Goal: Information Seeking & Learning: Learn about a topic

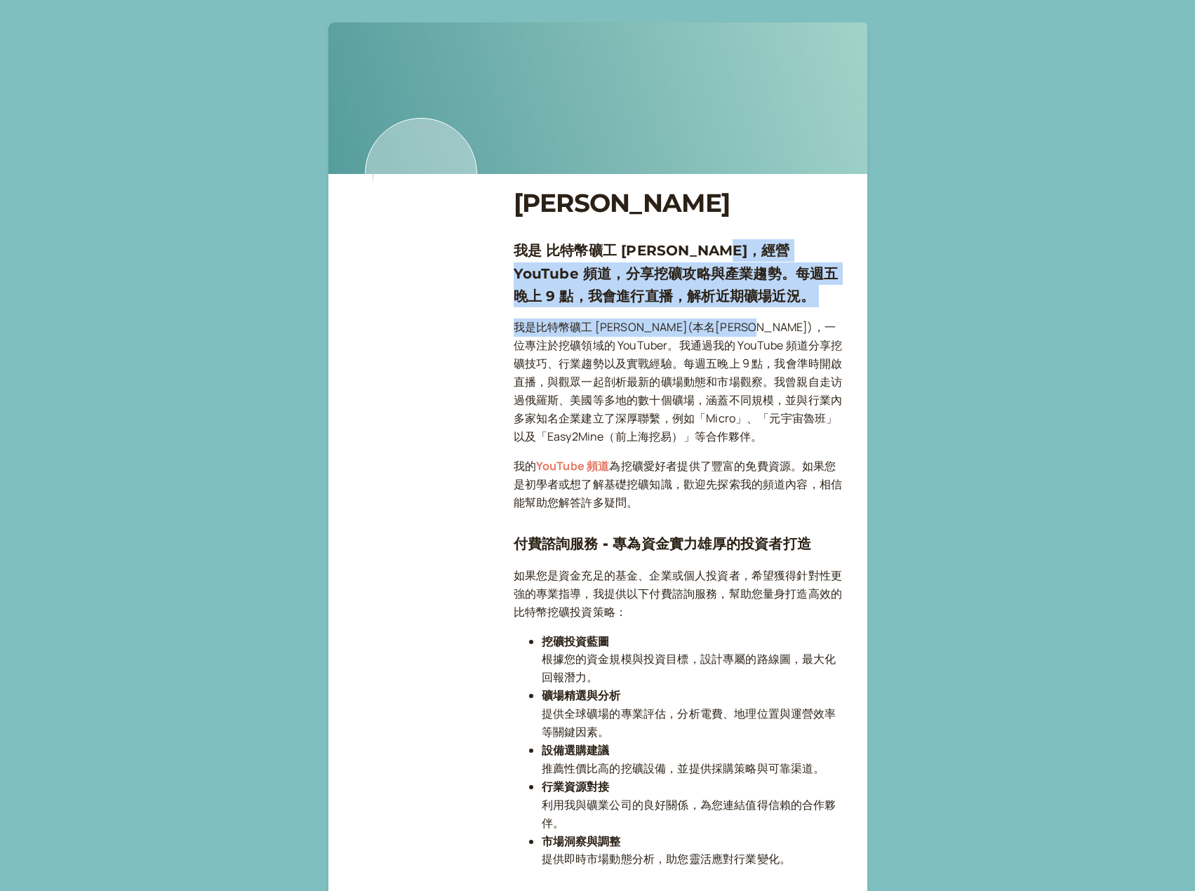
drag, startPoint x: 724, startPoint y: 246, endPoint x: 733, endPoint y: 313, distance: 67.9
drag, startPoint x: 707, startPoint y: 275, endPoint x: 721, endPoint y: 315, distance: 42.4
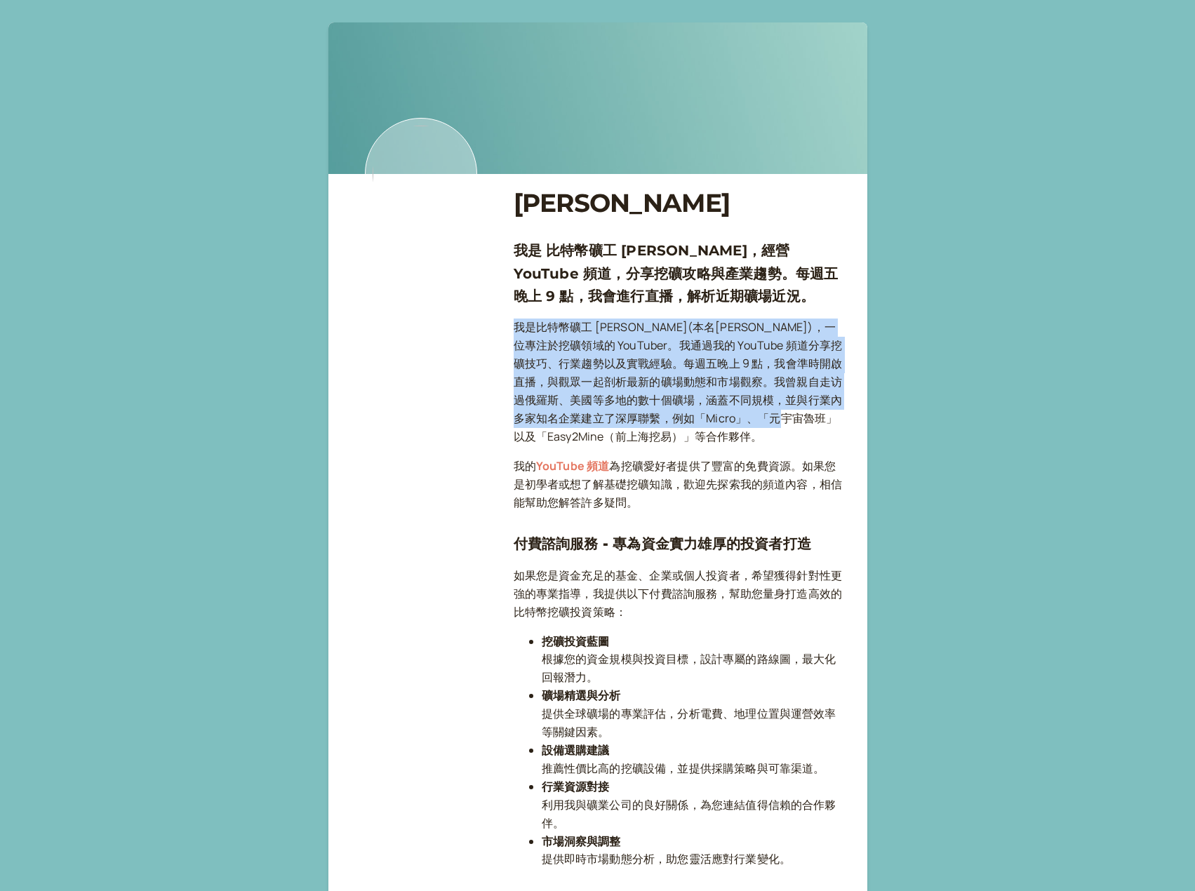
drag, startPoint x: 508, startPoint y: 322, endPoint x: 756, endPoint y: 410, distance: 263.4
click at [756, 410] on p "我是比特幣礦工 [PERSON_NAME](本名[PERSON_NAME])，一位專注於挖礦領域的 YouTuber。我通過我的 YouTube 頻道分享挖礦…" at bounding box center [679, 382] width 331 height 127
drag, startPoint x: 775, startPoint y: 431, endPoint x: 640, endPoint y: 323, distance: 172.8
click at [640, 323] on p "我是比特幣礦工 [PERSON_NAME](本名[PERSON_NAME])，一位專注於挖礦領域的 YouTuber。我通過我的 YouTube 頻道分享挖礦…" at bounding box center [679, 382] width 331 height 127
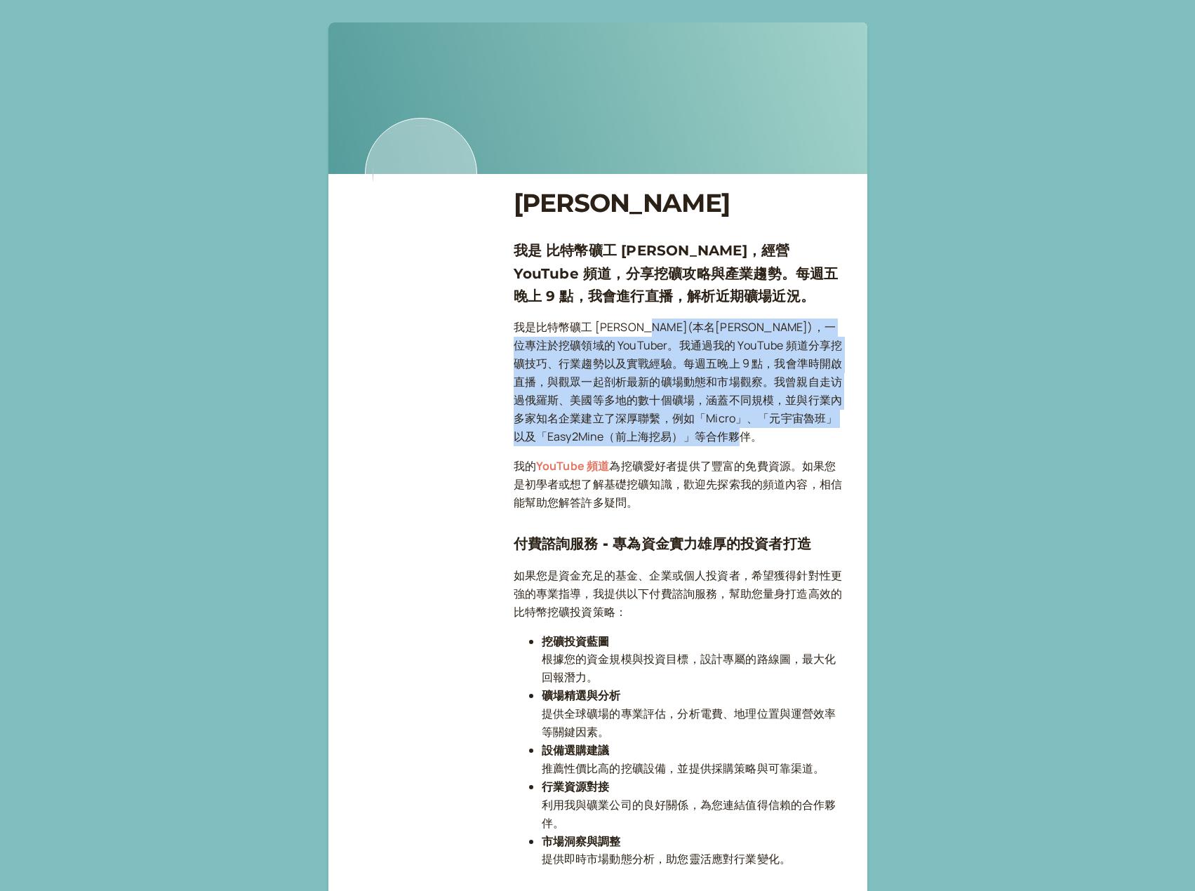
click at [640, 323] on p "我是比特幣礦工 [PERSON_NAME](本名[PERSON_NAME])，一位專注於挖礦領域的 YouTuber。我通過我的 YouTube 頻道分享挖礦…" at bounding box center [679, 382] width 331 height 127
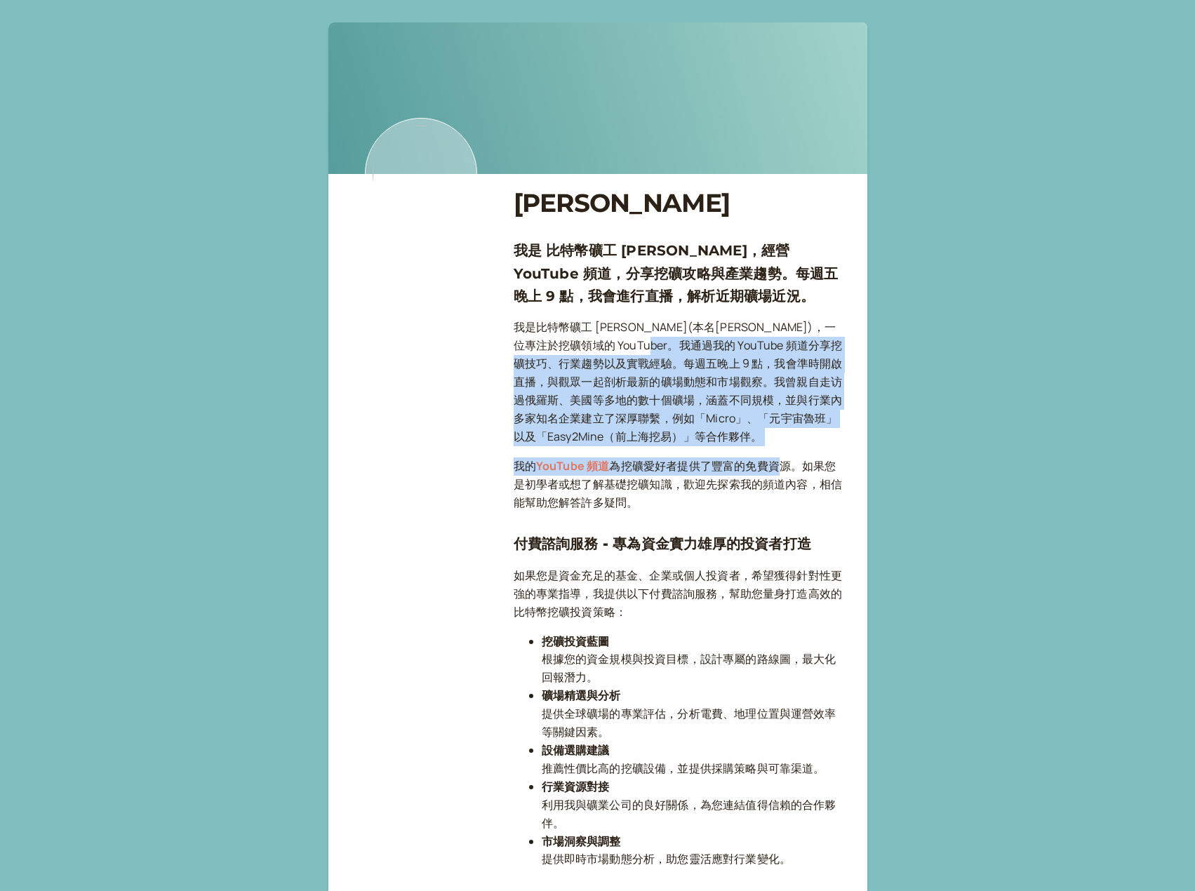
drag, startPoint x: 617, startPoint y: 343, endPoint x: 782, endPoint y: 446, distance: 194.5
click at [781, 444] on p "我是比特幣礦工 [PERSON_NAME](本名[PERSON_NAME])，一位專注於挖礦領域的 YouTuber。我通過我的 YouTube 頻道分享挖礦…" at bounding box center [679, 382] width 331 height 127
drag, startPoint x: 707, startPoint y: 437, endPoint x: 689, endPoint y: 345, distance: 94.4
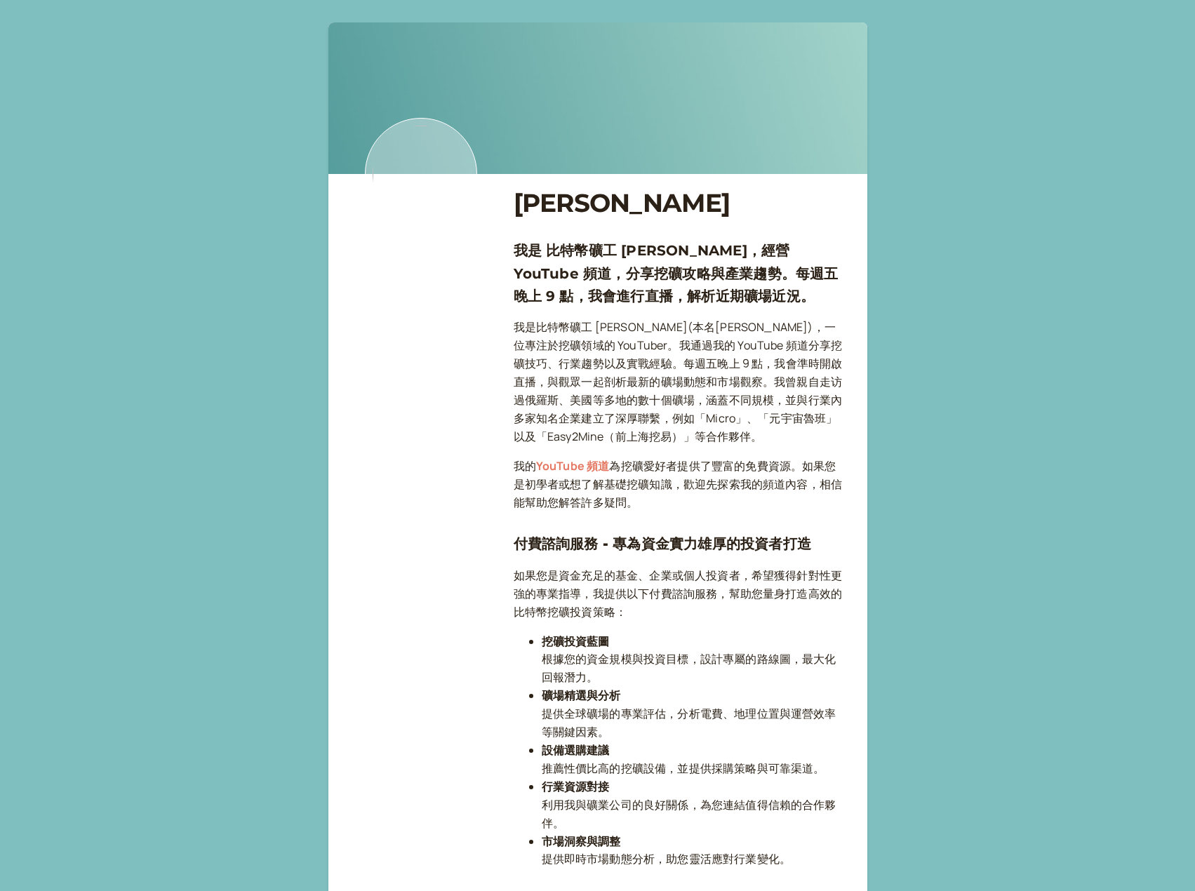
click at [653, 569] on p "如果您是資金充足的基金、企業或個人投資者，希望獲得針對性更強的專業指導，我提供以下付費諮詢服務，幫助您量身打造高效的比特幣挖礦投資策略：" at bounding box center [679, 594] width 331 height 55
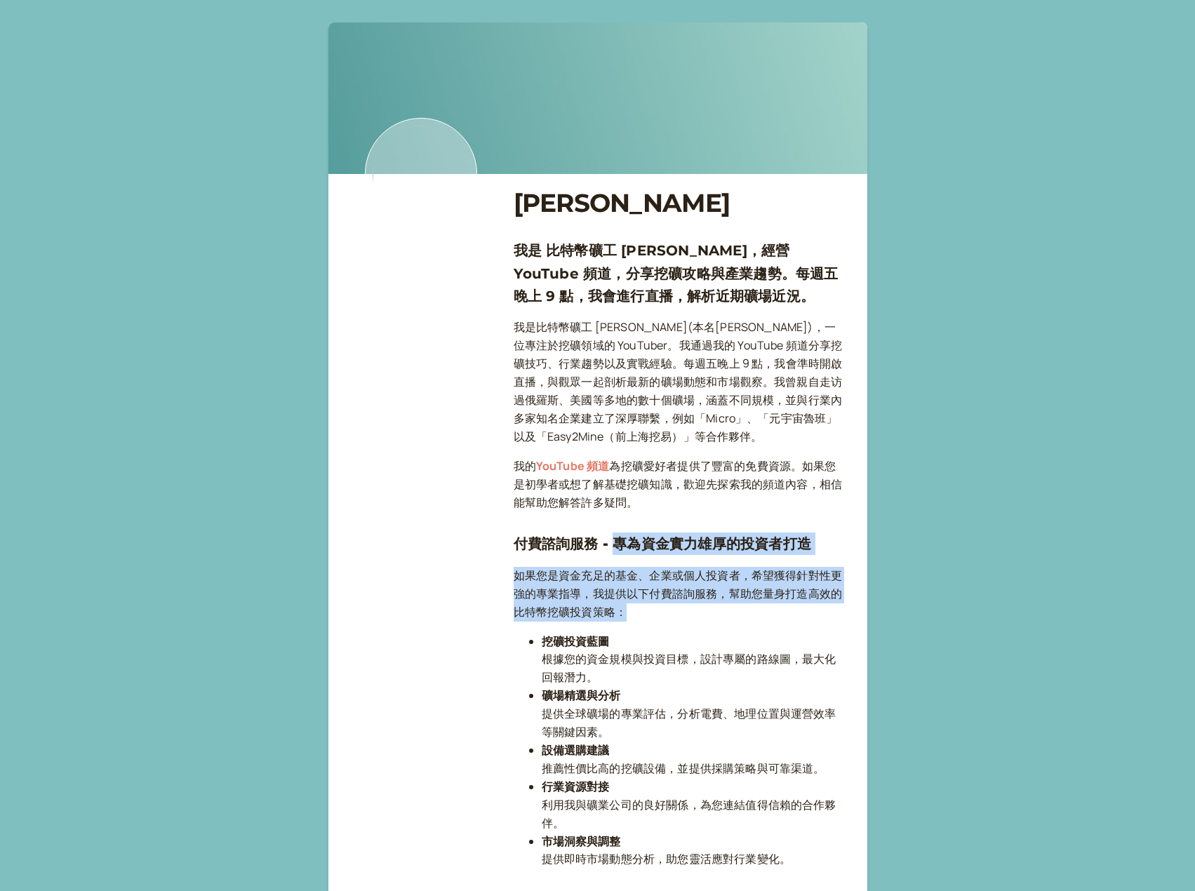
drag, startPoint x: 615, startPoint y: 537, endPoint x: 642, endPoint y: 604, distance: 72.5
click at [642, 604] on p "如果您是資金充足的基金、企業或個人投資者，希望獲得針對性更強的專業指導，我提供以下付費諮詢服務，幫助您量身打造高效的比特幣挖礦投資策略：" at bounding box center [679, 594] width 331 height 55
drag, startPoint x: 654, startPoint y: 618, endPoint x: 515, endPoint y: 569, distance: 147.4
click at [515, 569] on p "如果您是資金充足的基金、企業或個人投資者，希望獲得針對性更強的專業指導，我提供以下付費諮詢服務，幫助您量身打造高效的比特幣挖礦投資策略：" at bounding box center [679, 594] width 331 height 55
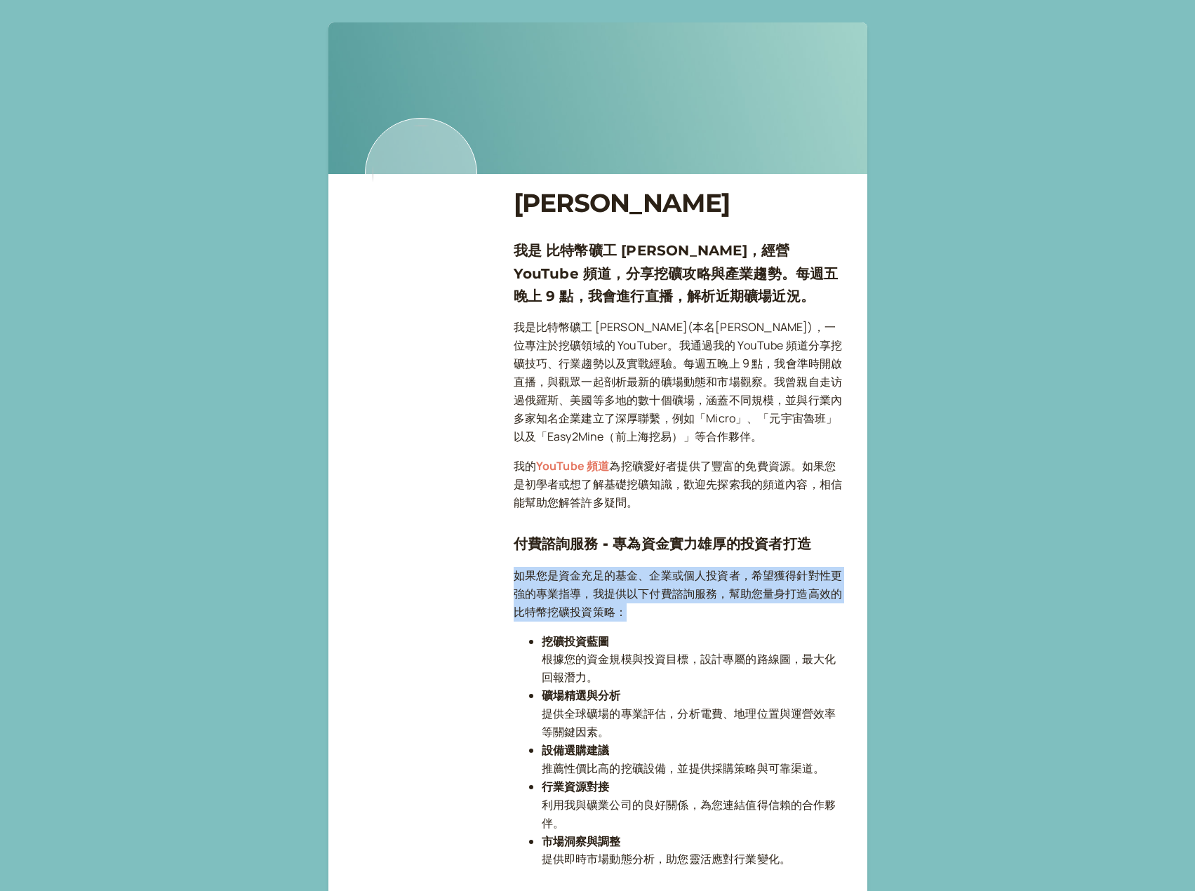
click at [515, 569] on p "如果您是資金充足的基金、企業或個人投資者，希望獲得針對性更強的專業指導，我提供以下付費諮詢服務，幫助您量身打造高效的比特幣挖礦投資策略：" at bounding box center [679, 594] width 331 height 55
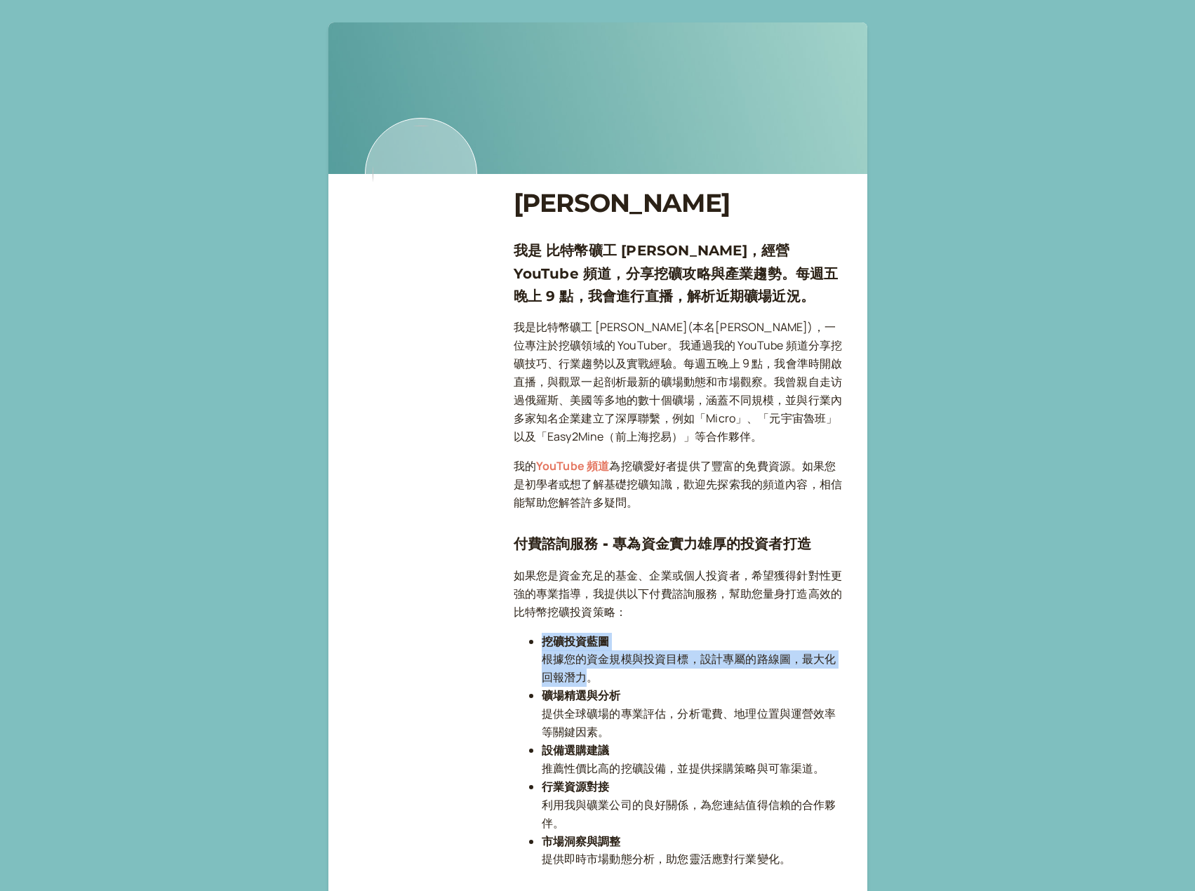
drag, startPoint x: 536, startPoint y: 640, endPoint x: 575, endPoint y: 680, distance: 56.1
click at [575, 680] on ul "挖礦投資藍圖 根據您的資金規模與投資目標，設計專屬的路線圖，最大化回報潛力。 礦場精選與分析 提供全球礦場的專業評估，分析電費、地理位置與運營效率等關鍵因素。…" at bounding box center [679, 751] width 331 height 236
click at [575, 680] on li "挖礦投資藍圖 根據您的資金規模與投資目標，設計專屬的路線圖，最大化回報潛力。" at bounding box center [693, 660] width 303 height 55
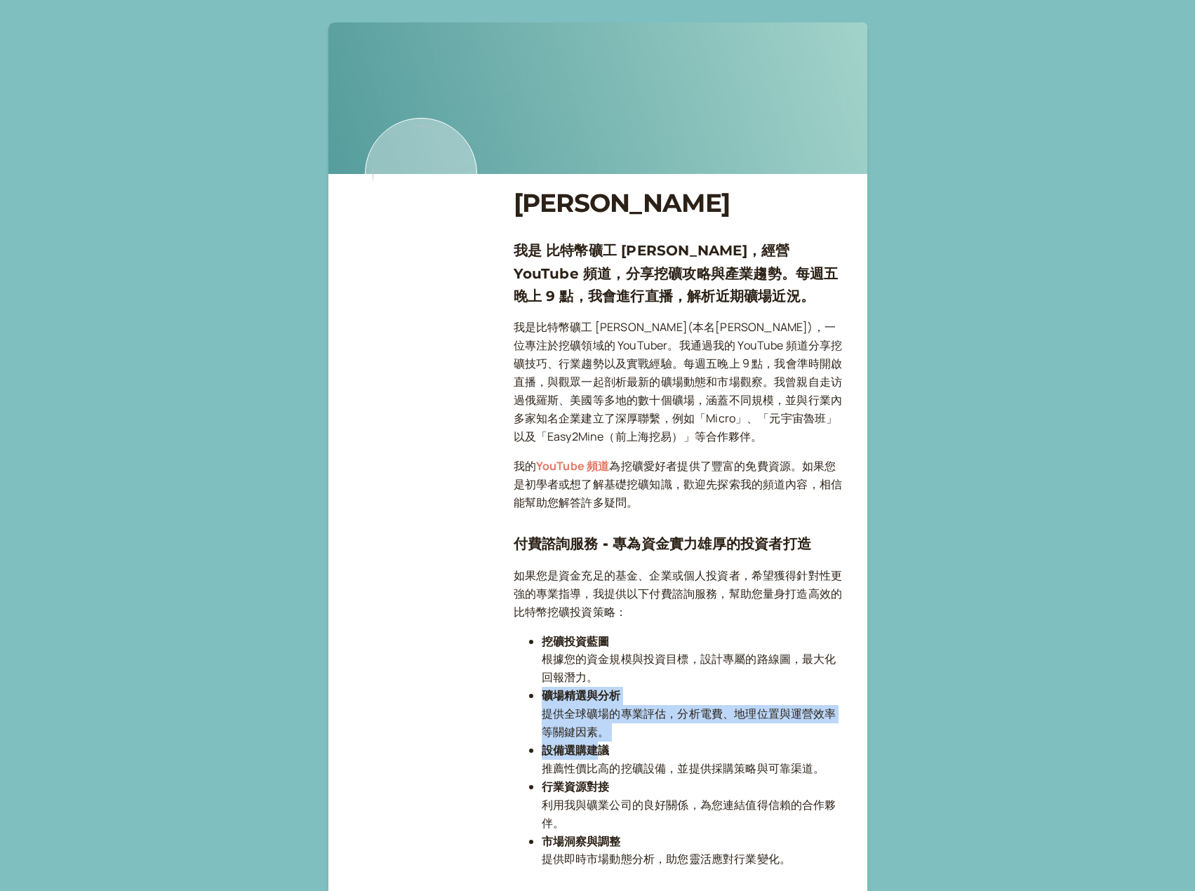
drag, startPoint x: 540, startPoint y: 707, endPoint x: 597, endPoint y: 753, distance: 73.9
click at [597, 753] on ul "挖礦投資藍圖 根據您的資金規模與投資目標，設計專屬的路線圖，最大化回報潛力。 礦場精選與分析 提供全球礦場的專業評估，分析電費、地理位置與運營效率等關鍵因素。…" at bounding box center [679, 751] width 331 height 236
click at [597, 753] on strong "設備選購建議" at bounding box center [576, 749] width 68 height 15
drag, startPoint x: 547, startPoint y: 747, endPoint x: 585, endPoint y: 821, distance: 82.9
click at [585, 821] on ul "挖礦投資藍圖 根據您的資金規模與投資目標，設計專屬的路線圖，最大化回報潛力。 礦場精選與分析 提供全球礦場的專業評估，分析電費、地理位置與運營效率等關鍵因素。…" at bounding box center [679, 751] width 331 height 236
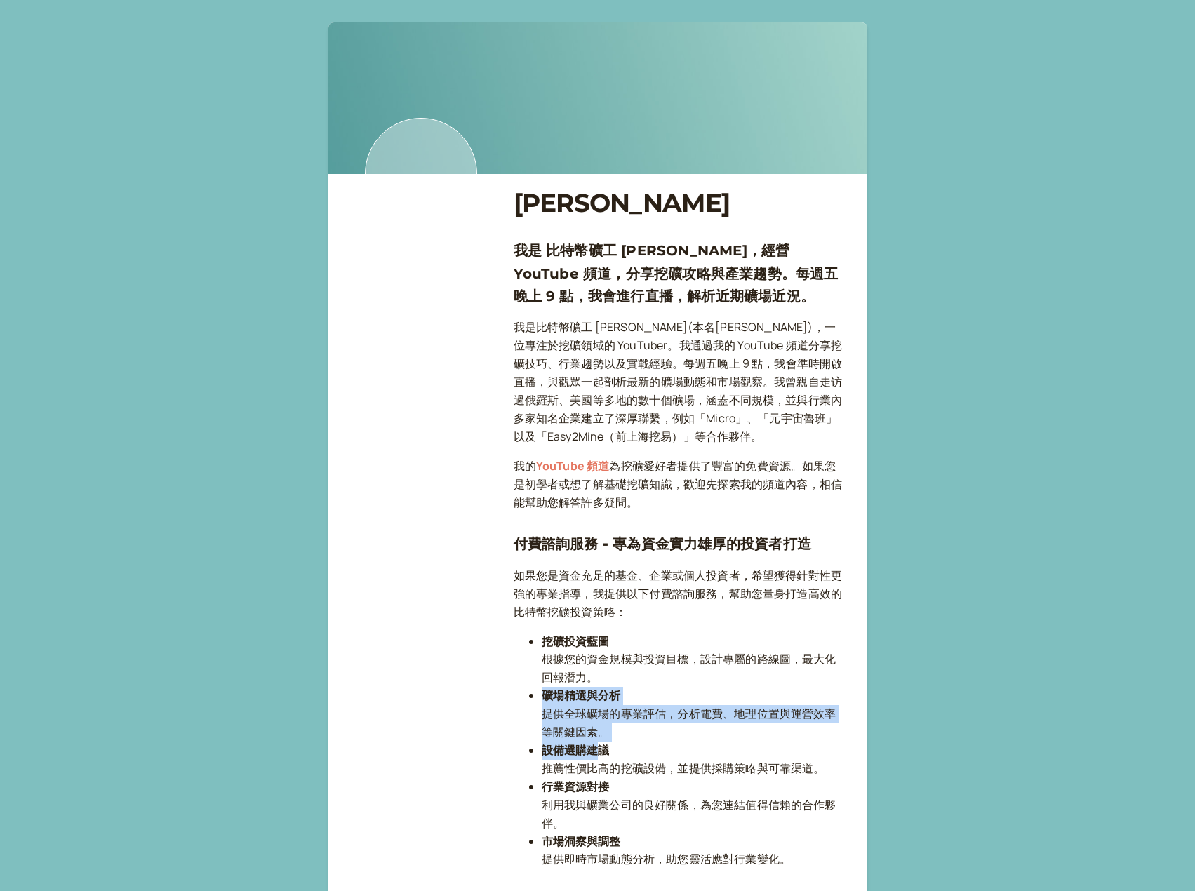
click at [585, 821] on li "行業資源對接 利用我與礦業公司的良好關係，為您連結值得信賴的合作夥伴。" at bounding box center [693, 805] width 303 height 55
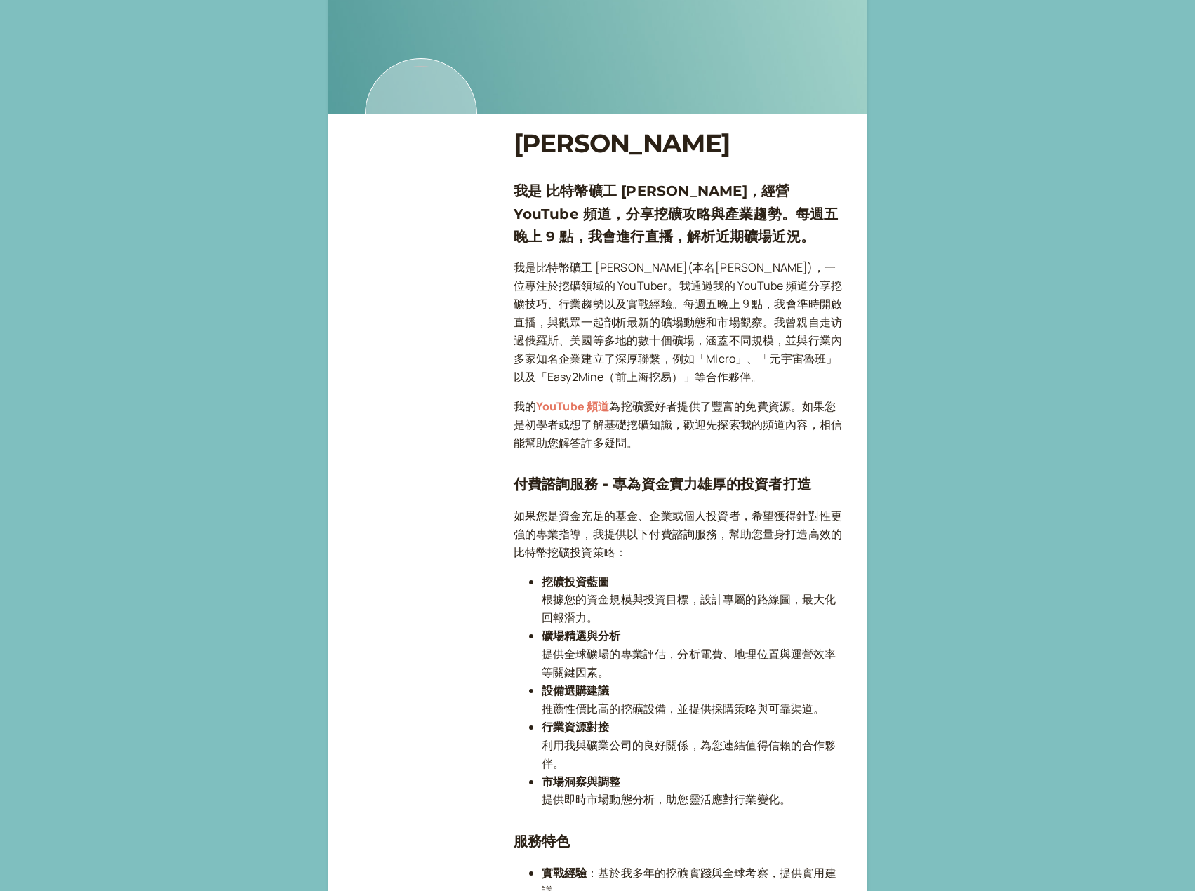
scroll to position [70, 0]
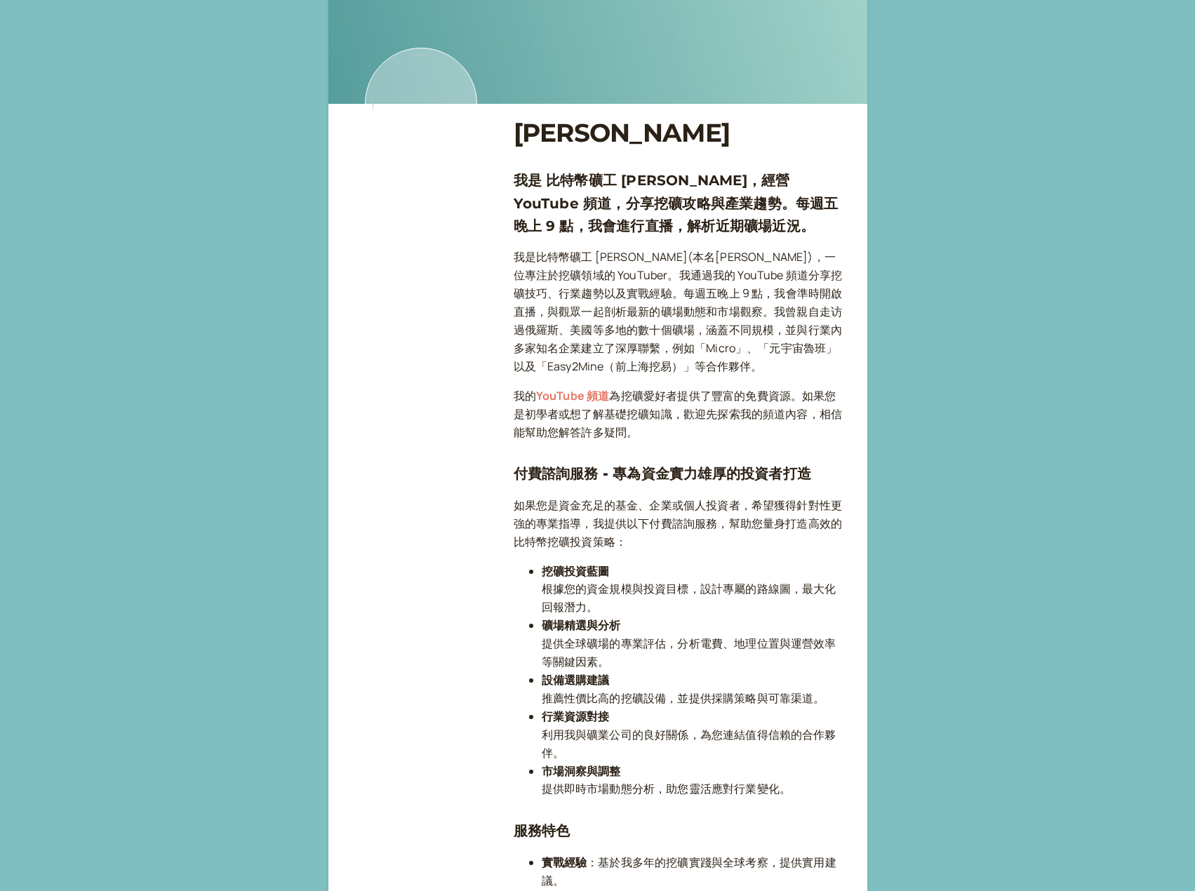
drag, startPoint x: 546, startPoint y: 719, endPoint x: 585, endPoint y: 755, distance: 53.2
click at [585, 755] on ul "挖礦投資藍圖 根據您的資金規模與投資目標，設計專屬的路線圖，最大化回報潛力。 礦場精選與分析 提供全球礦場的專業評估，分析電費、地理位置與運營效率等關鍵因素。…" at bounding box center [679, 681] width 331 height 236
click at [585, 755] on li "行業資源對接 利用我與礦業公司的良好關係，為您連結值得信賴的合作夥伴。" at bounding box center [693, 735] width 303 height 55
drag, startPoint x: 588, startPoint y: 754, endPoint x: 547, endPoint y: 718, distance: 54.7
click at [547, 718] on li "行業資源對接 利用我與礦業公司的良好關係，為您連結值得信賴的合作夥伴。" at bounding box center [693, 735] width 303 height 55
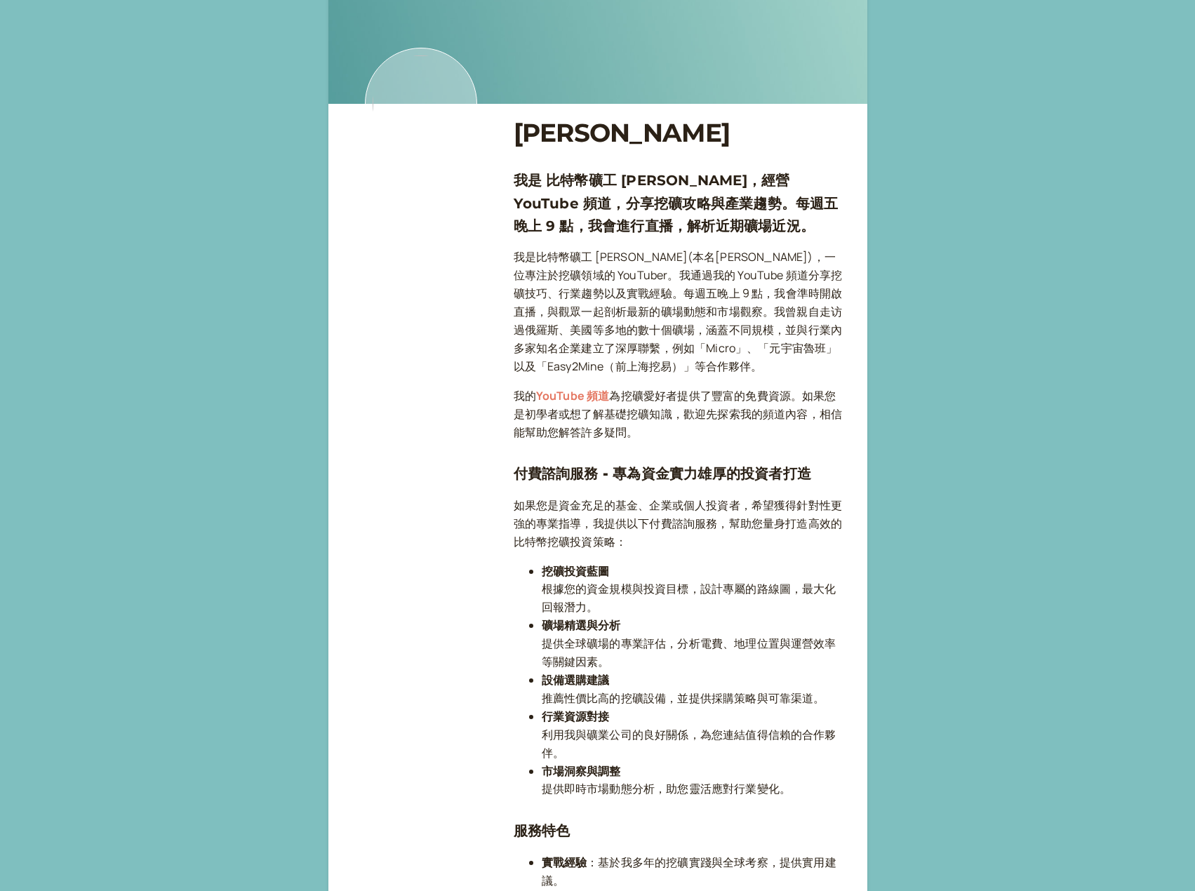
click at [547, 718] on strong "行業資源對接" at bounding box center [576, 716] width 68 height 15
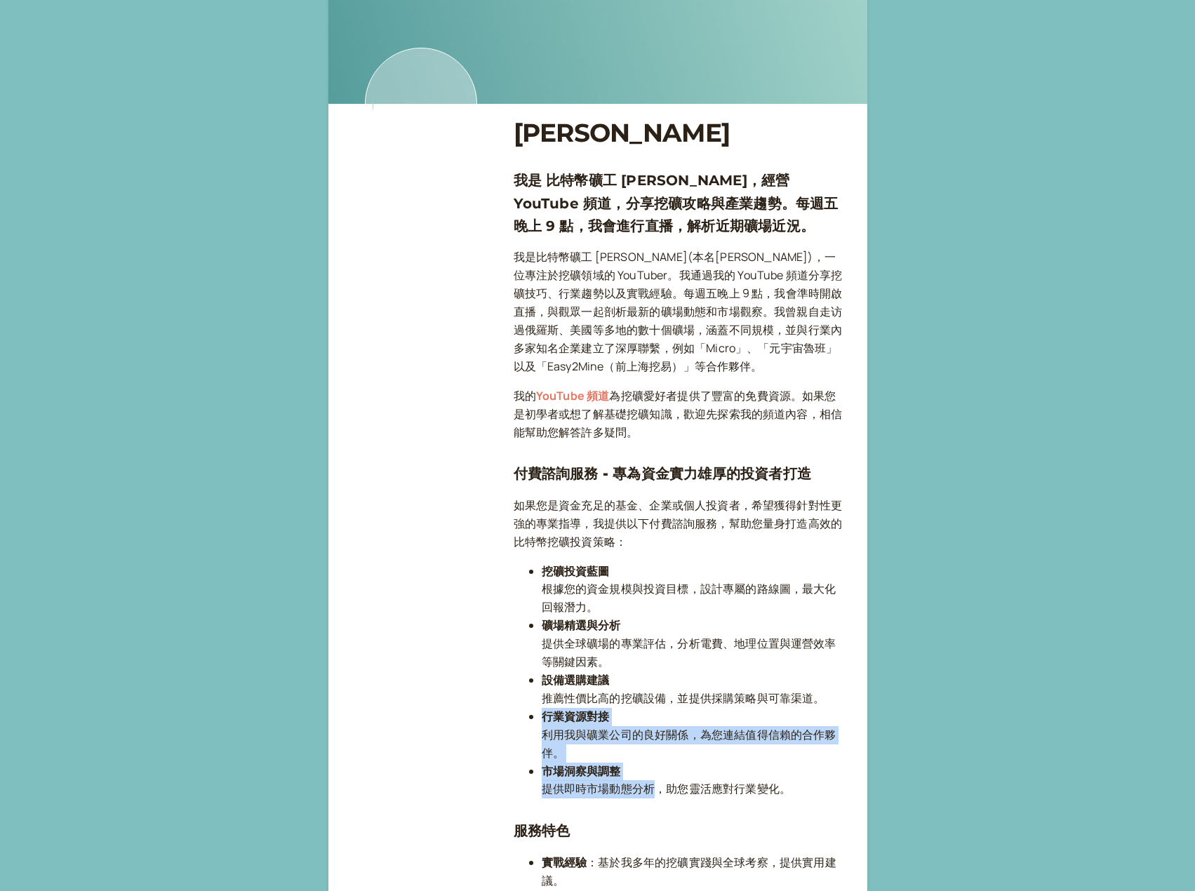
drag, startPoint x: 537, startPoint y: 714, endPoint x: 643, endPoint y: 799, distance: 136.3
click at [643, 799] on ul "挖礦投資藍圖 根據您的資金規模與投資目標，設計專屬的路線圖，最大化回報潛力。 礦場精選與分析 提供全球礦場的專業評估，分析電費、地理位置與運營效率等關鍵因素。…" at bounding box center [679, 681] width 331 height 236
click at [643, 799] on li "市場洞察與調整 提供即時市場動態分析，助您靈活應對行業變化。" at bounding box center [693, 781] width 303 height 36
drag, startPoint x: 775, startPoint y: 778, endPoint x: 762, endPoint y: 754, distance: 27.3
click at [762, 754] on ul "挖礦投資藍圖 根據您的資金規模與投資目標，設計專屬的路線圖，最大化回報潛力。 礦場精選與分析 提供全球礦場的專業評估，分析電費、地理位置與運營效率等關鍵因素。…" at bounding box center [679, 681] width 331 height 236
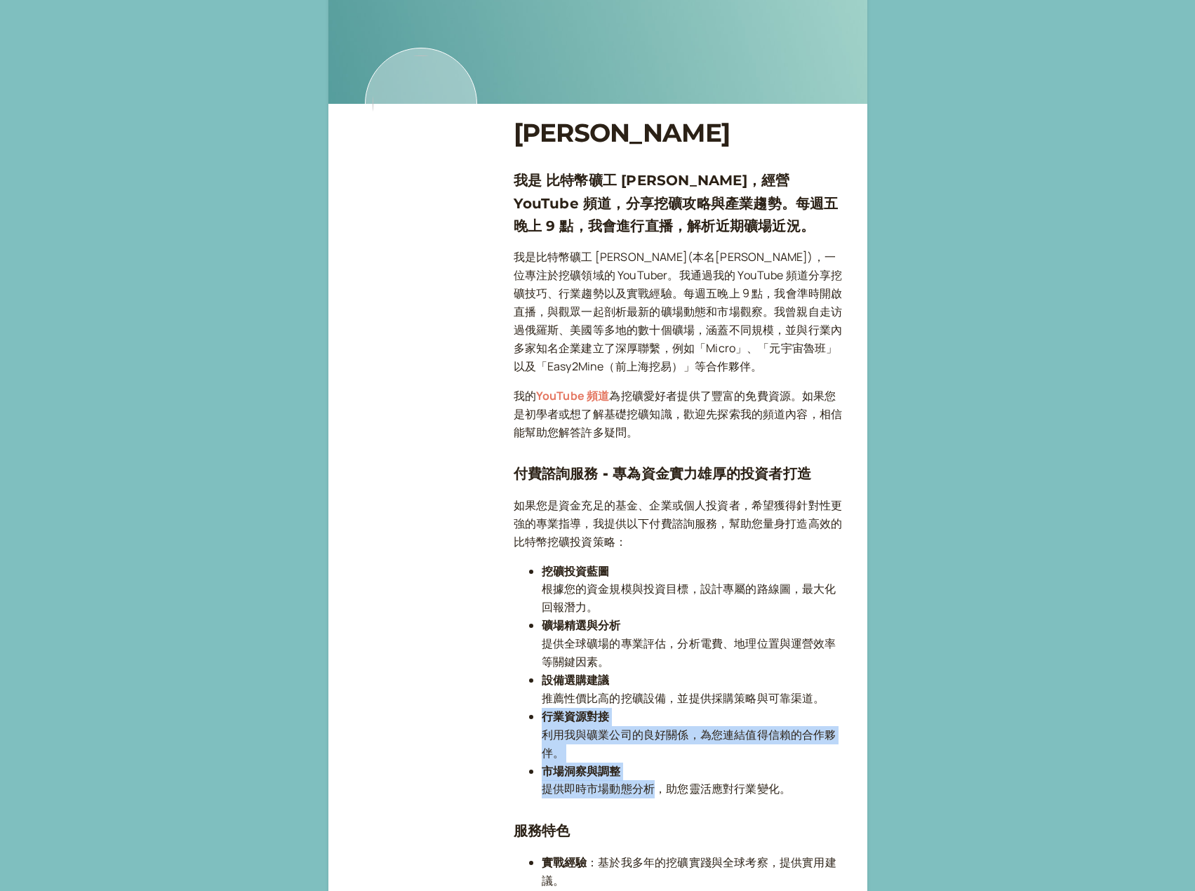
click at [747, 783] on li "市場洞察與調整 提供即時市場動態分析，助您靈活應對行業變化。" at bounding box center [693, 781] width 303 height 36
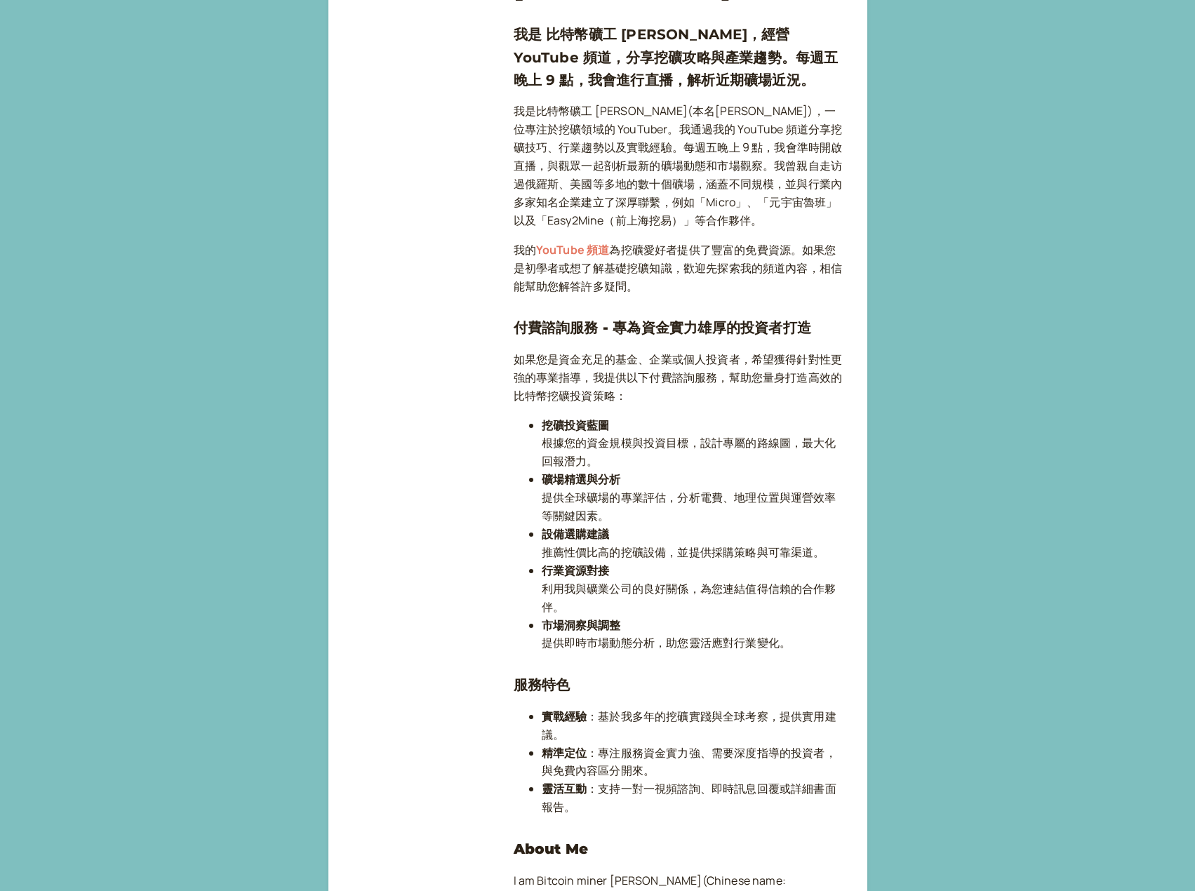
scroll to position [281, 0]
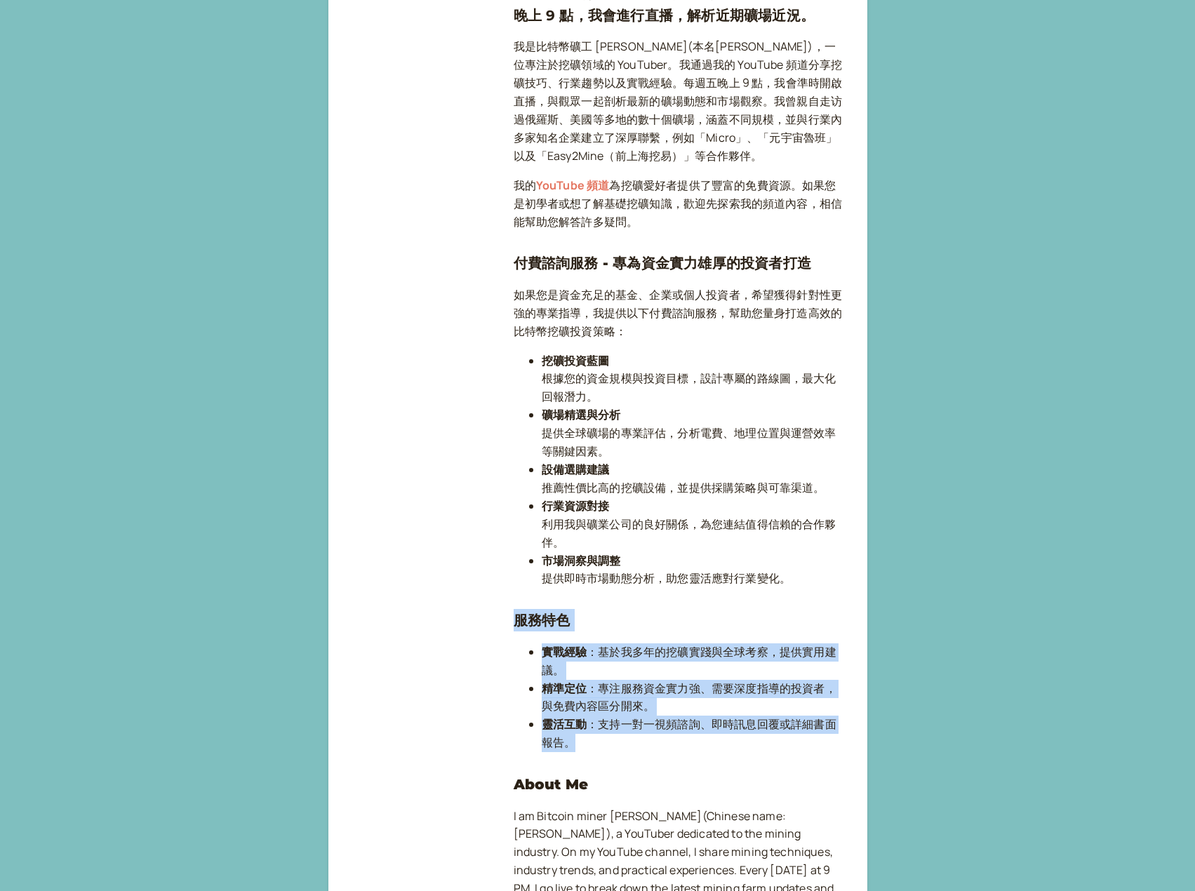
drag, startPoint x: 624, startPoint y: 736, endPoint x: 516, endPoint y: 630, distance: 151.3
click at [582, 685] on strong "精準定位" at bounding box center [565, 688] width 46 height 15
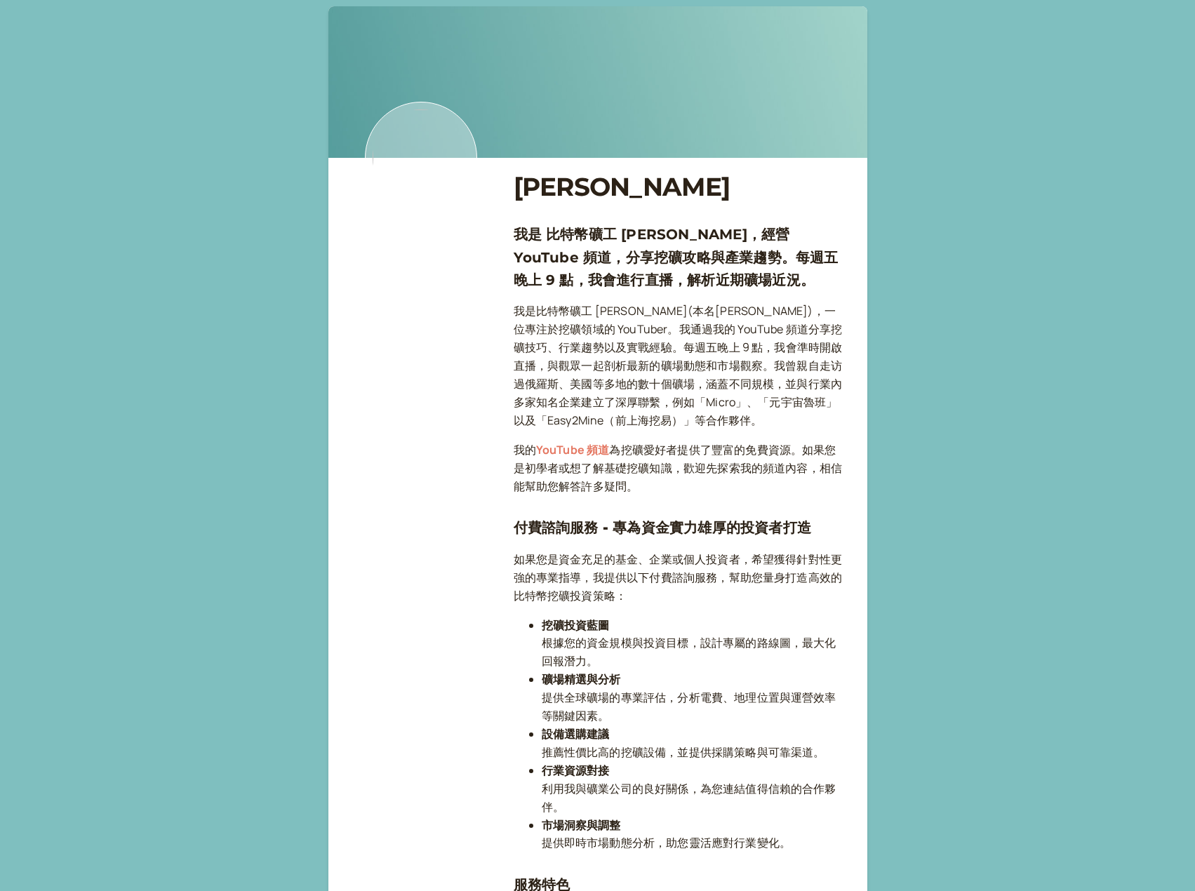
scroll to position [0, 0]
